Goal: Task Accomplishment & Management: Manage account settings

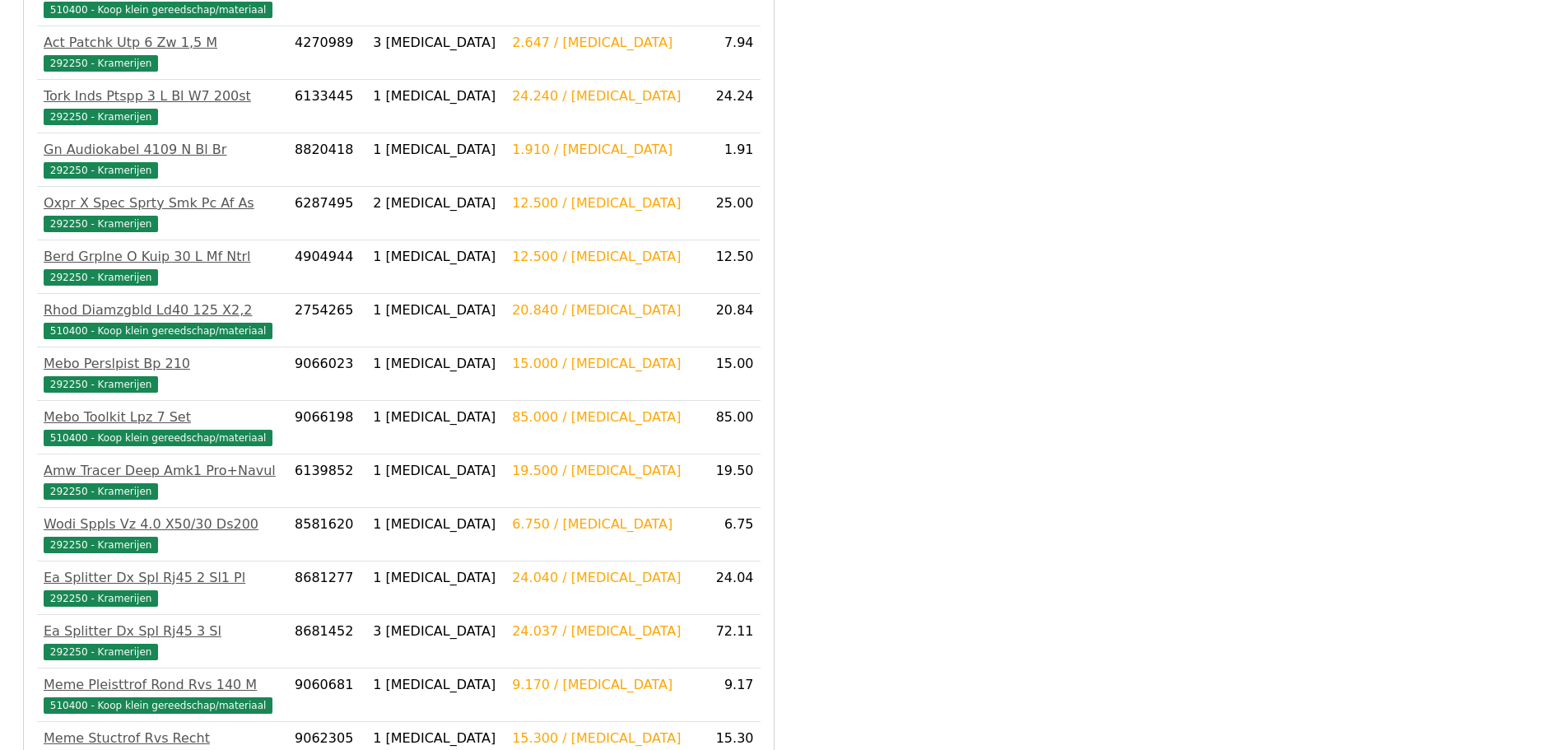
scroll to position [1068, 0]
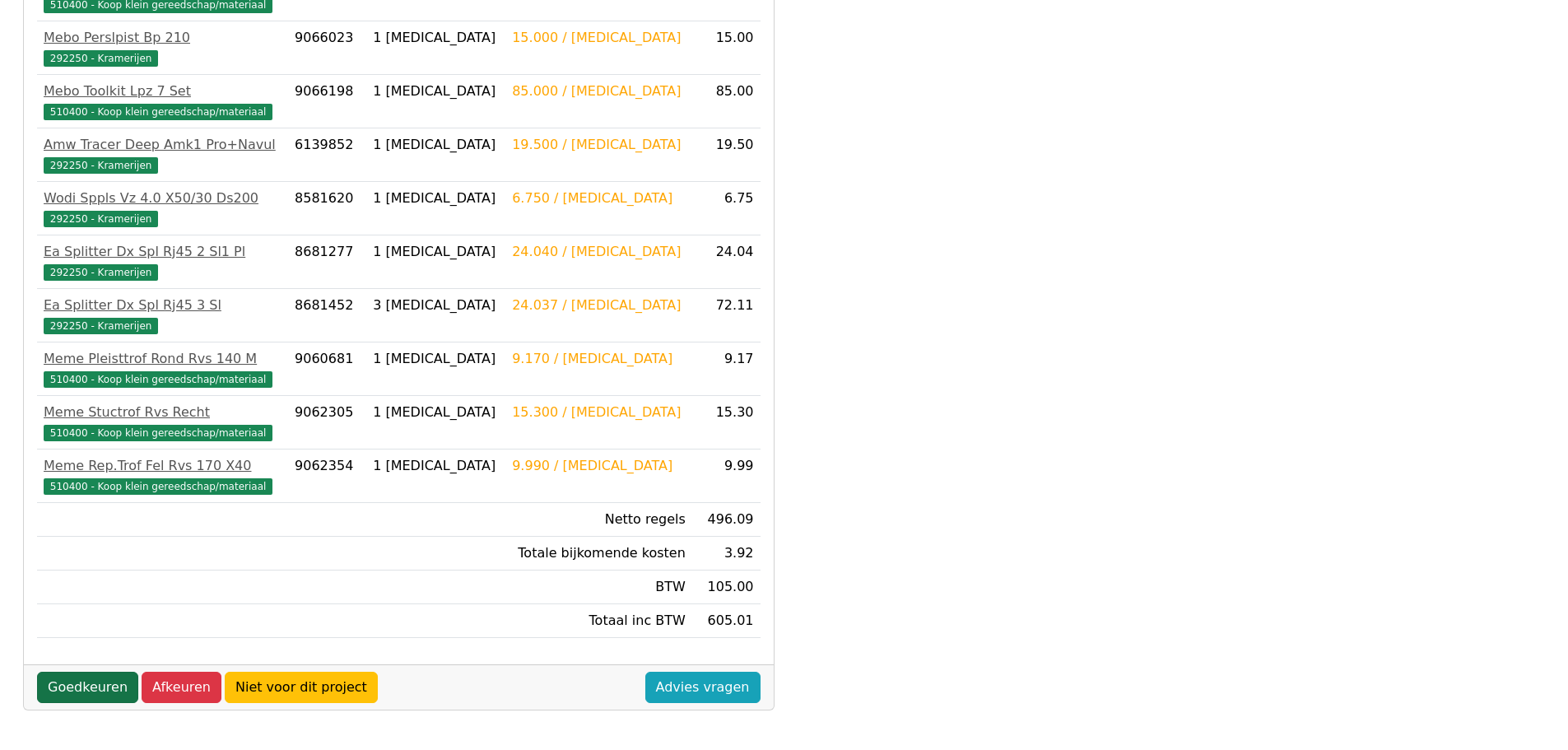
click at [89, 688] on link "Goedkeuren" at bounding box center [87, 687] width 101 height 31
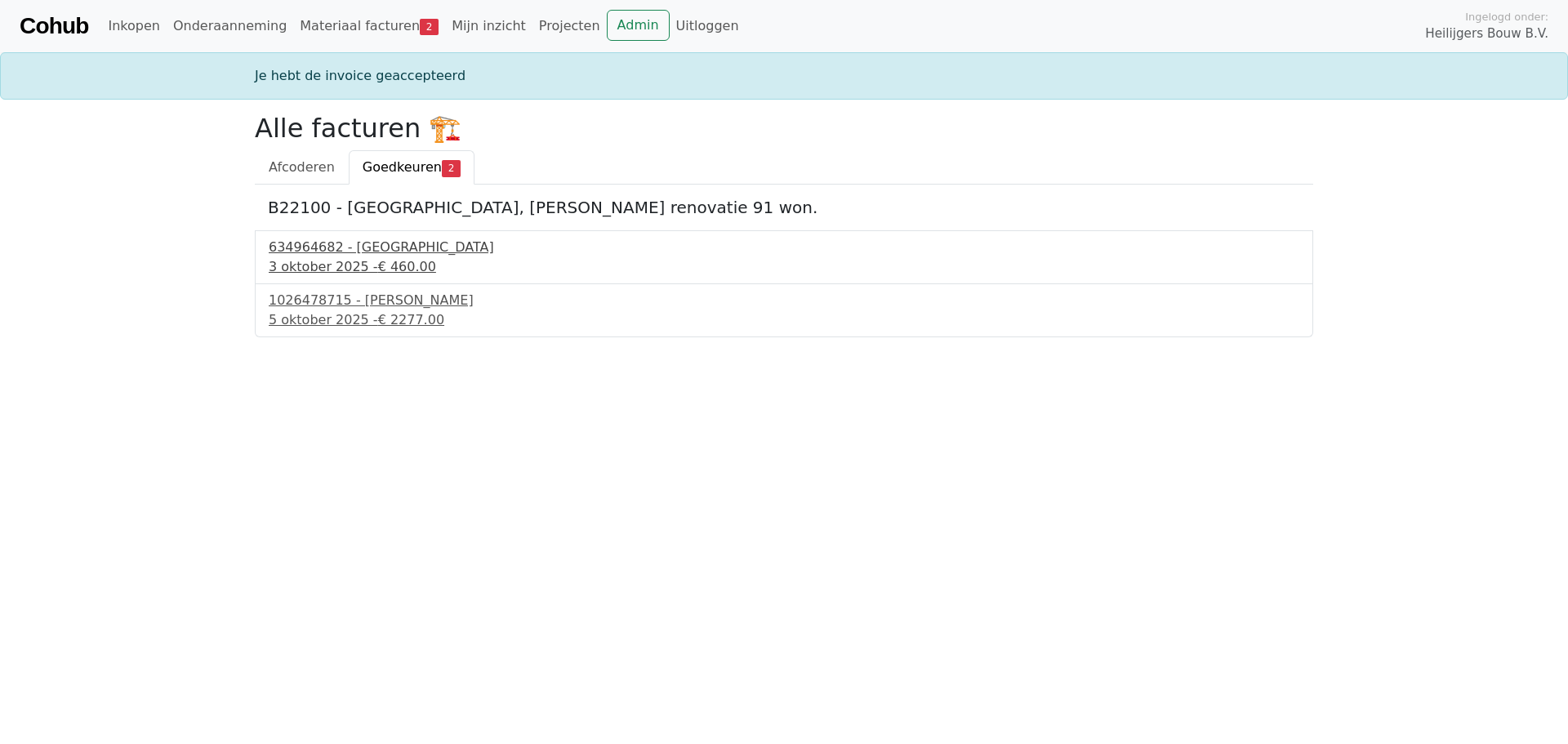
click at [386, 260] on span "€ 460.00" at bounding box center [407, 266] width 58 height 16
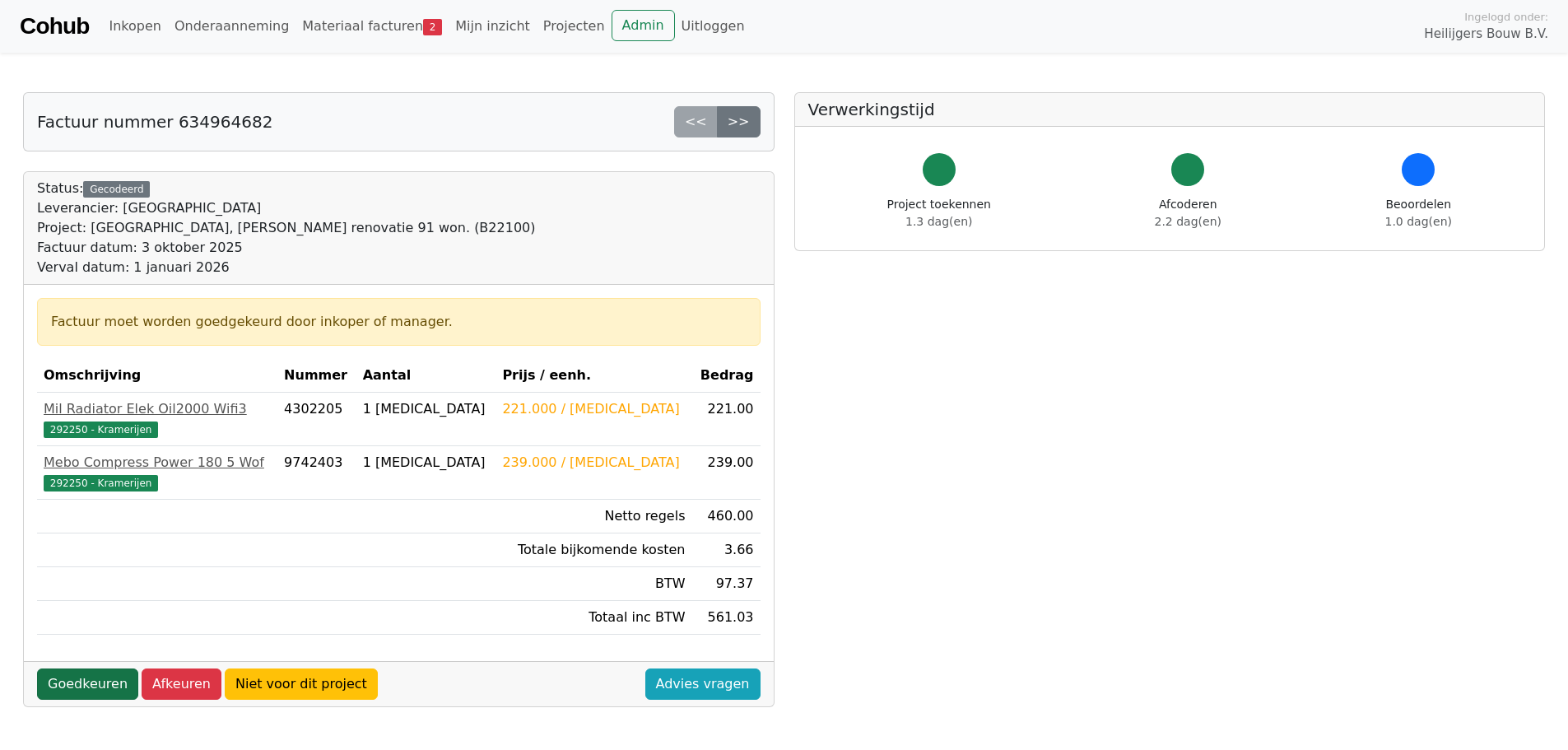
click at [86, 684] on link "Goedkeuren" at bounding box center [87, 684] width 101 height 31
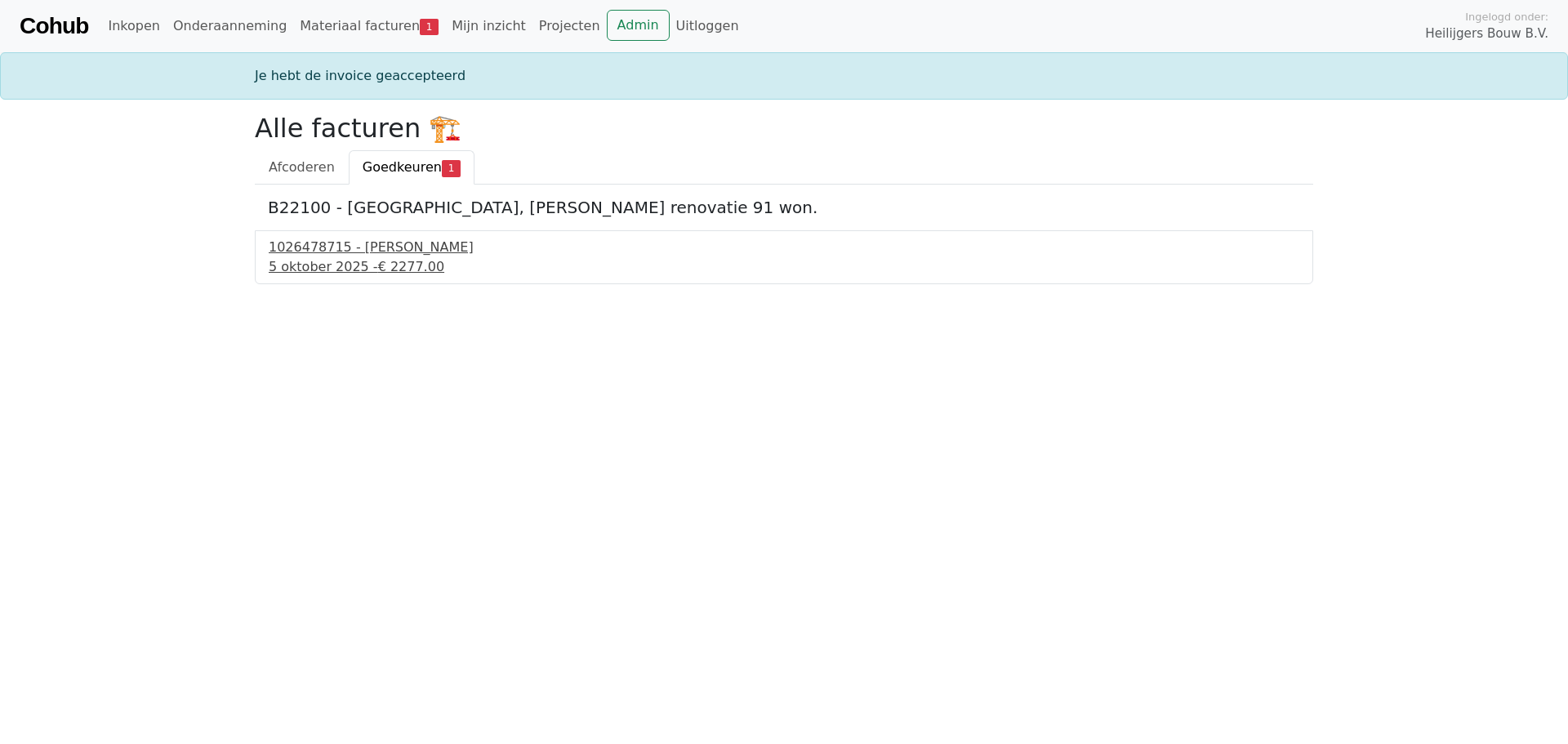
click at [363, 265] on div "5 oktober 2025 - € 2277.00" at bounding box center [784, 267] width 1031 height 20
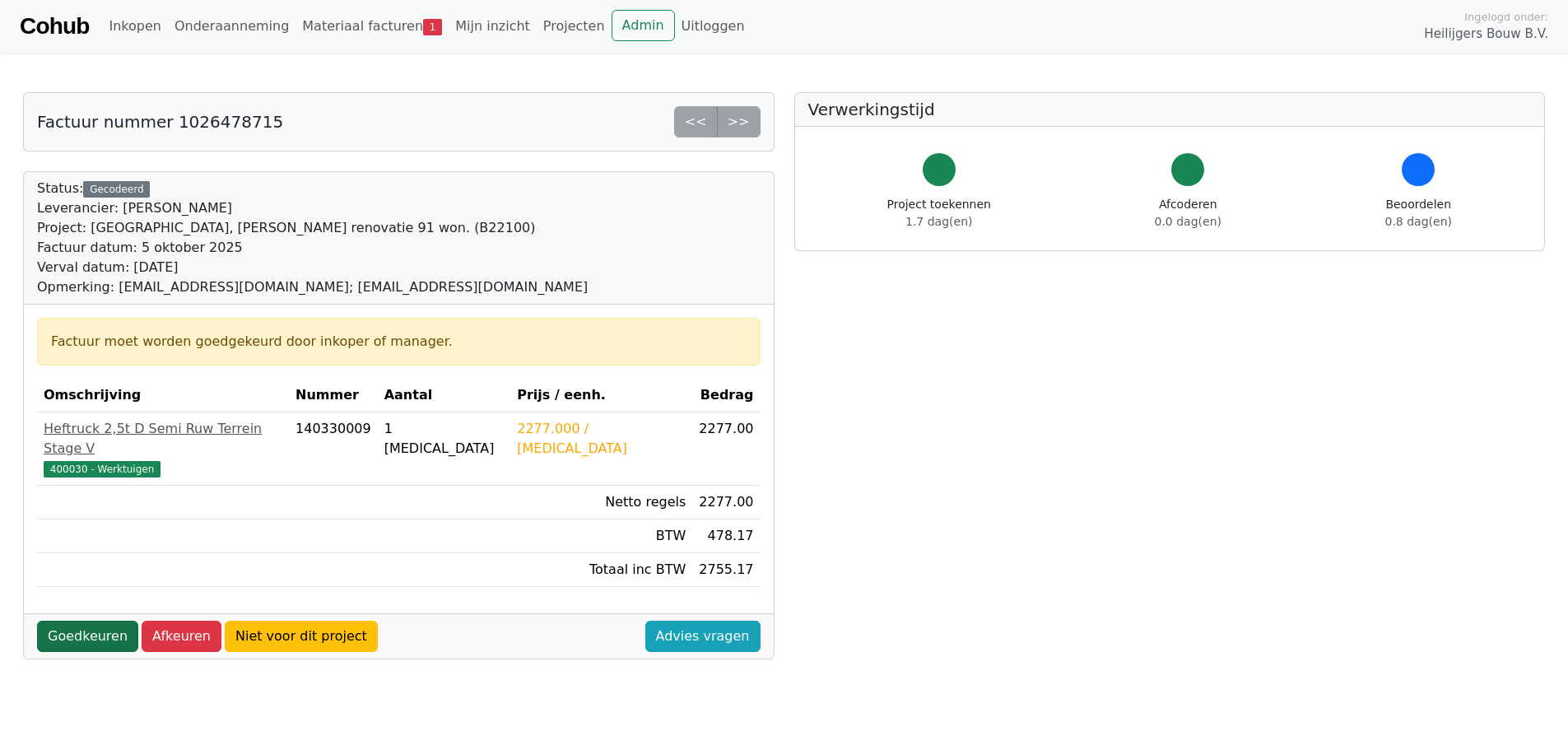
click at [72, 621] on link "Goedkeuren" at bounding box center [87, 636] width 101 height 31
